Goal: Find specific fact: Find specific fact

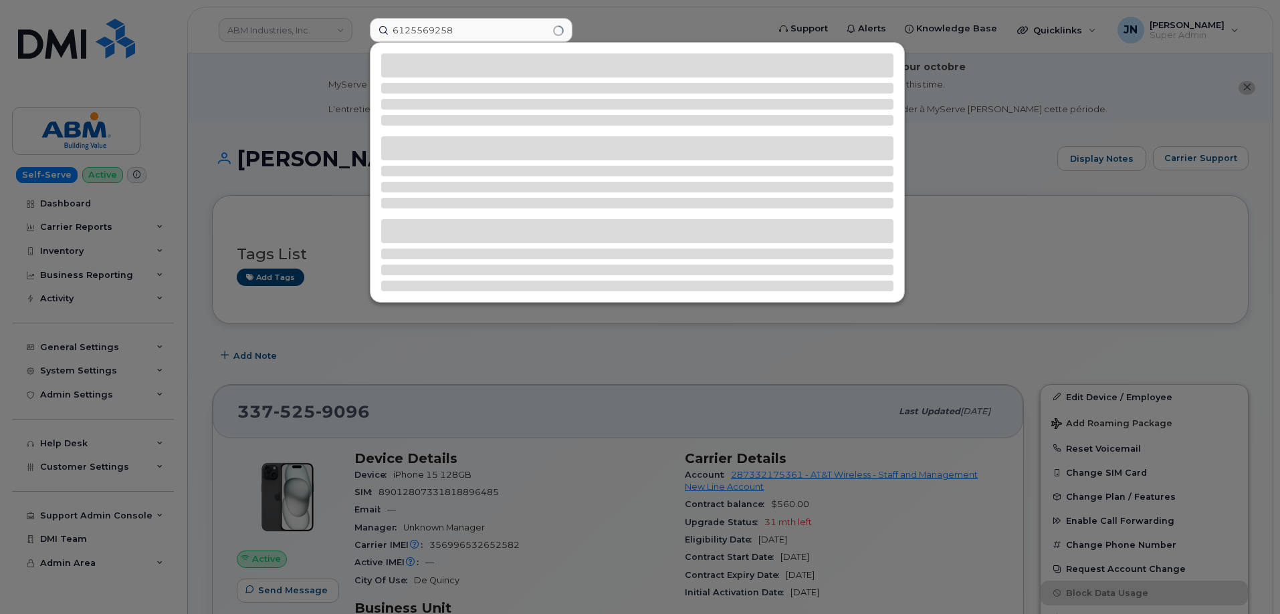
scroll to position [179, 0]
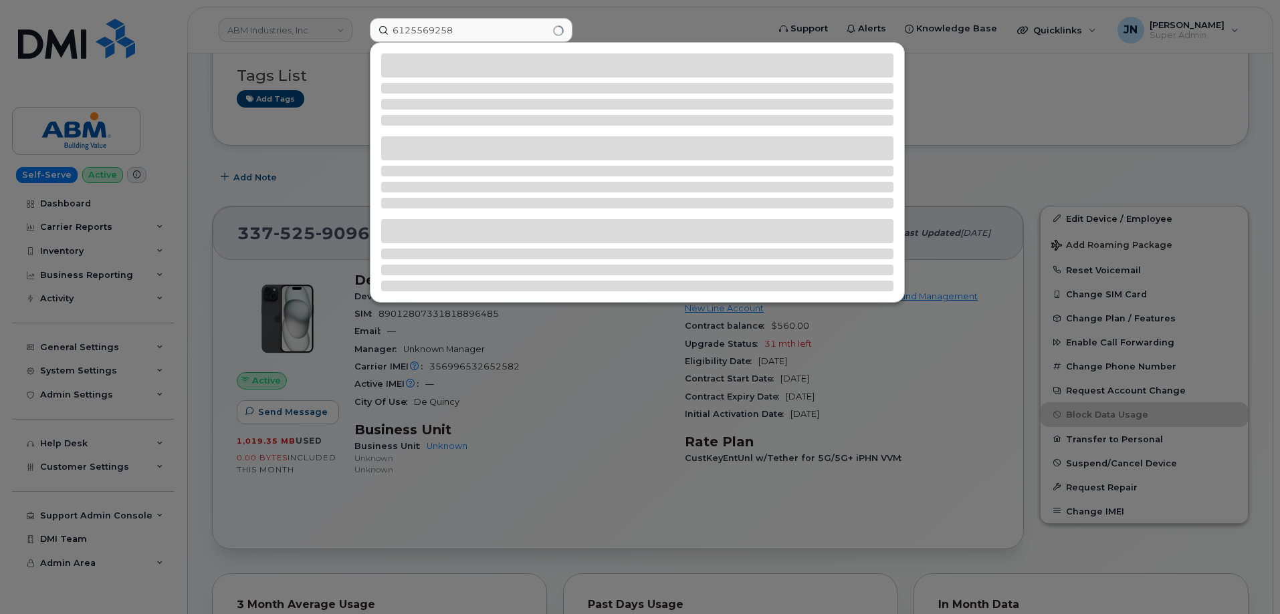
type input "6125569258"
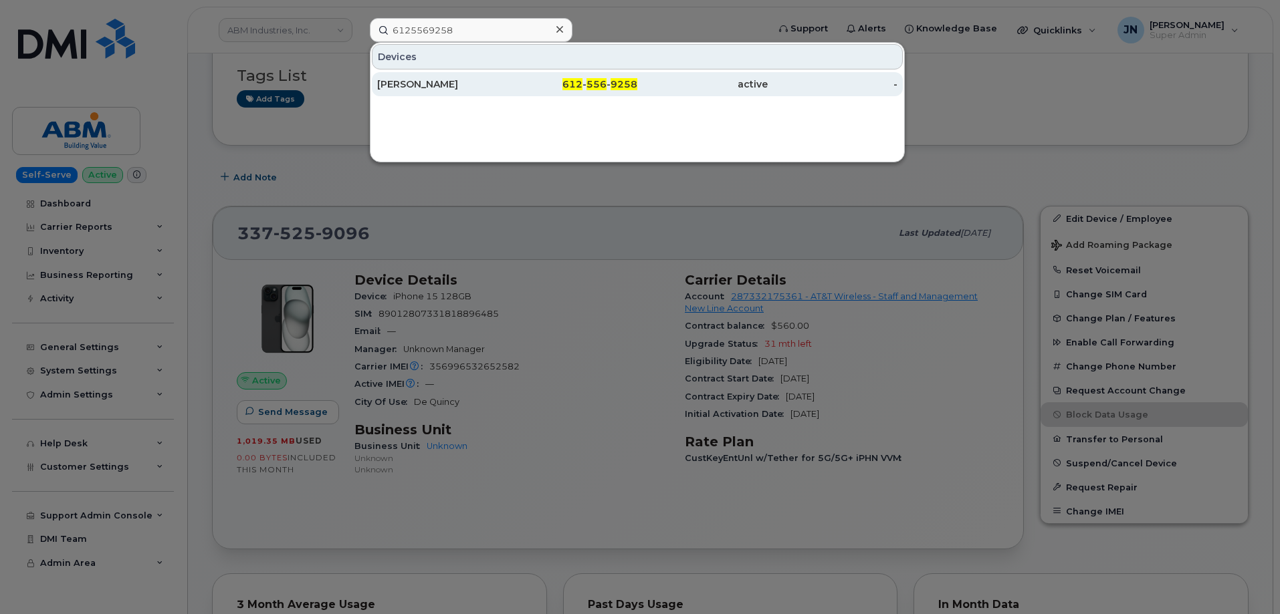
click at [580, 87] on span "612" at bounding box center [572, 84] width 20 height 12
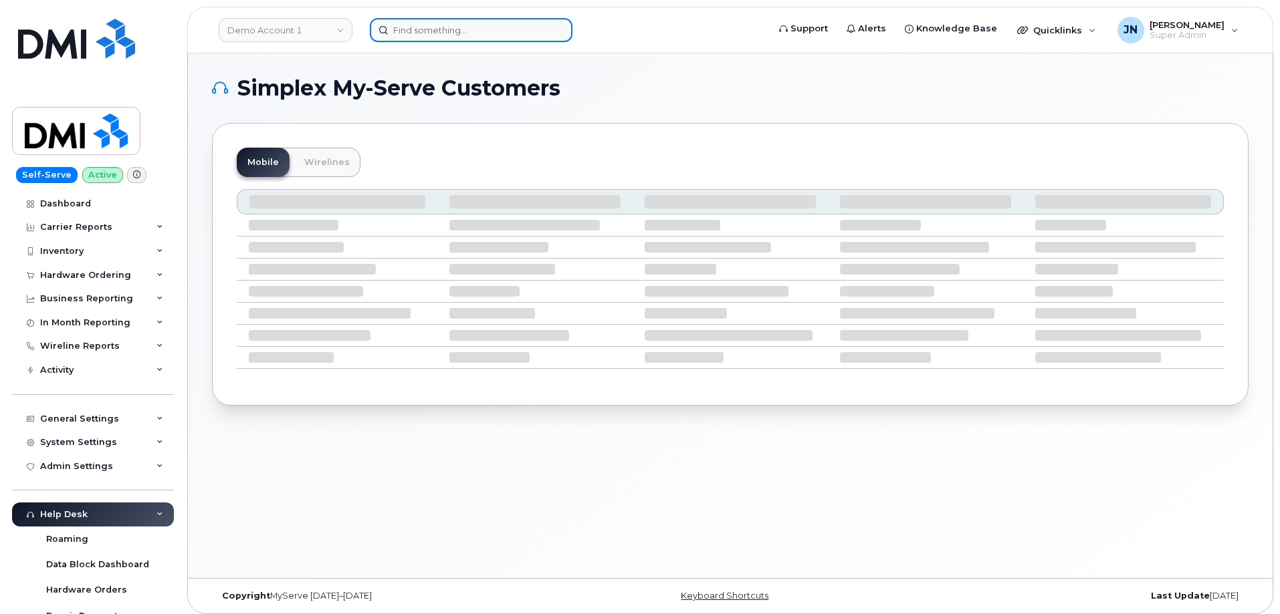
click at [427, 29] on input at bounding box center [471, 30] width 203 height 24
paste input "6125569258"
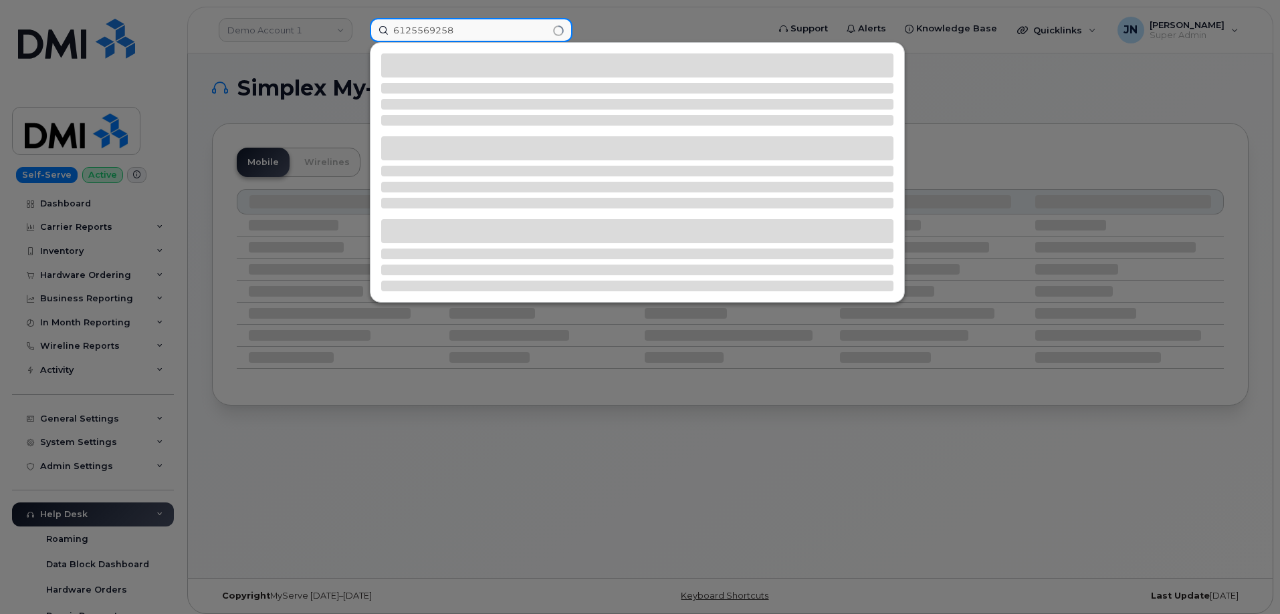
type input "6125569258"
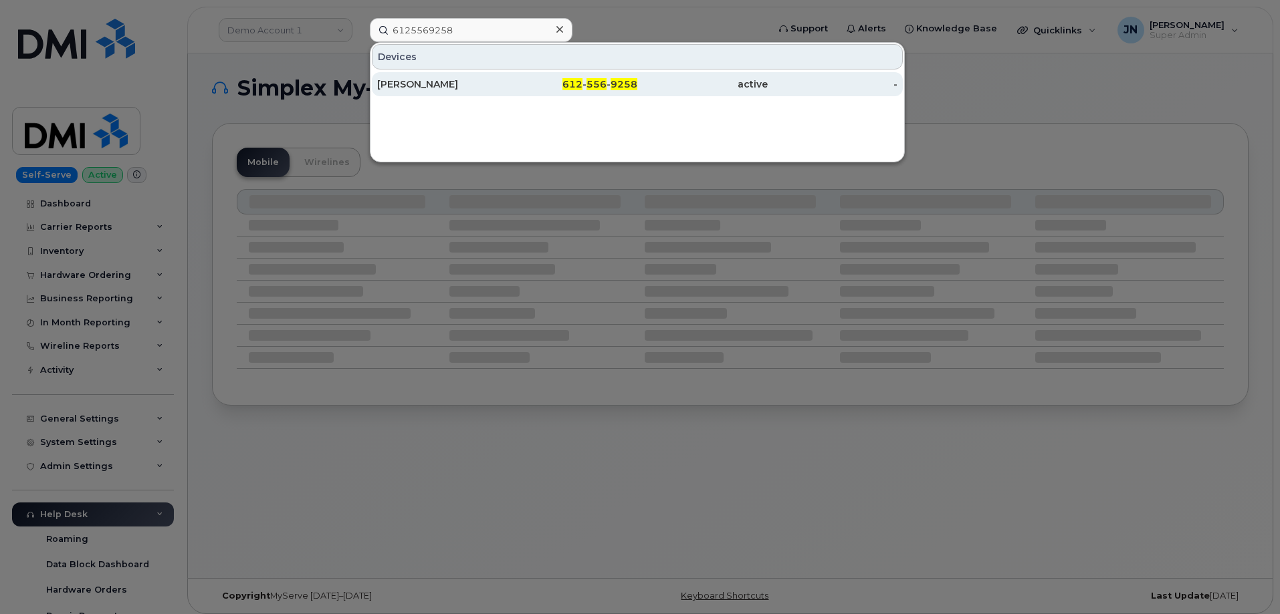
click at [432, 84] on div "DENNIS SCHULTZ" at bounding box center [442, 84] width 130 height 13
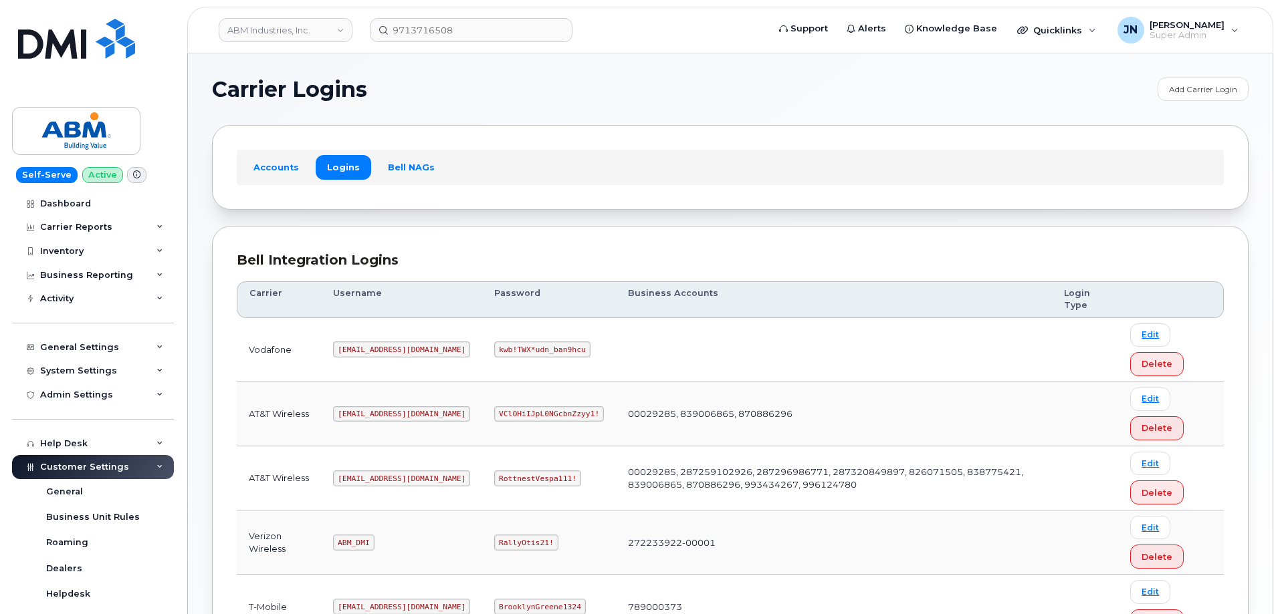
scroll to position [179, 0]
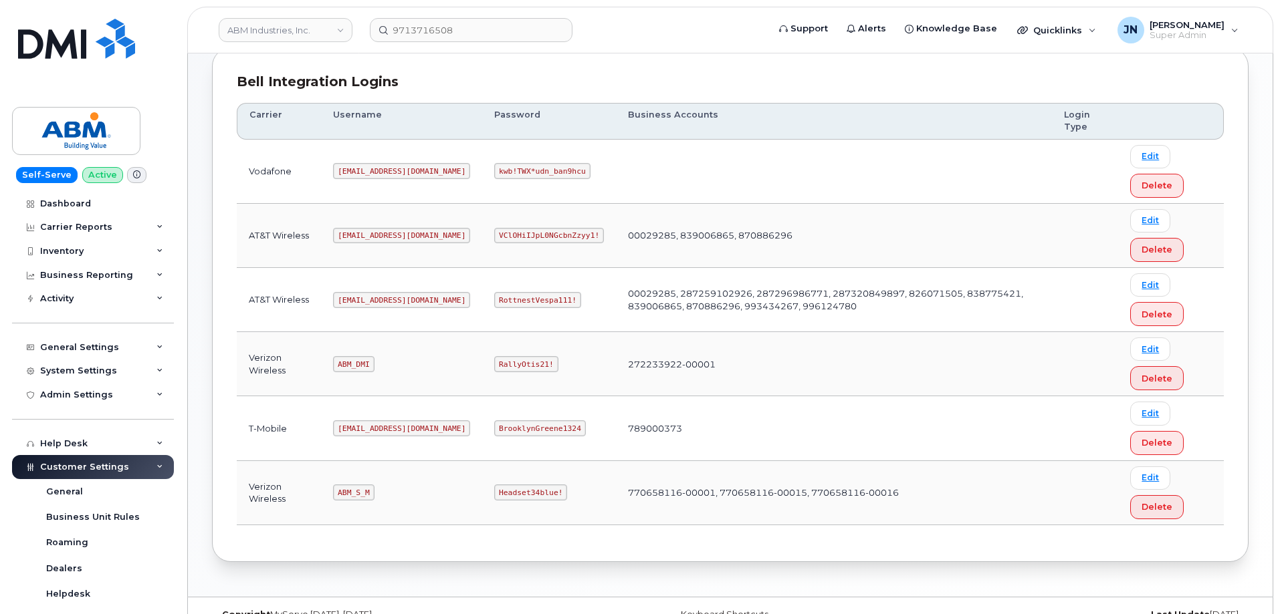
click at [358, 300] on code "[EMAIL_ADDRESS][DOMAIN_NAME]" at bounding box center [401, 300] width 137 height 16
copy code "[EMAIL_ADDRESS][DOMAIN_NAME]"
click at [494, 298] on code "RottnestVespa111!" at bounding box center [537, 300] width 87 height 16
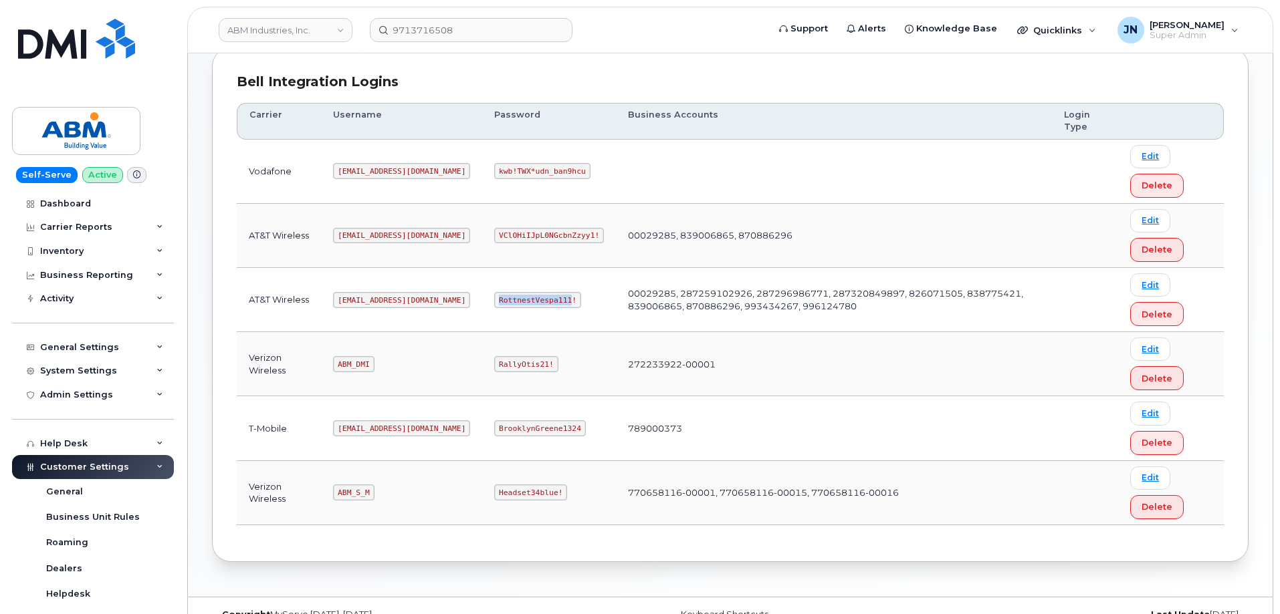
click at [494, 298] on code "RottnestVespa111!" at bounding box center [537, 300] width 87 height 16
